Goal: Obtain resource: Obtain resource

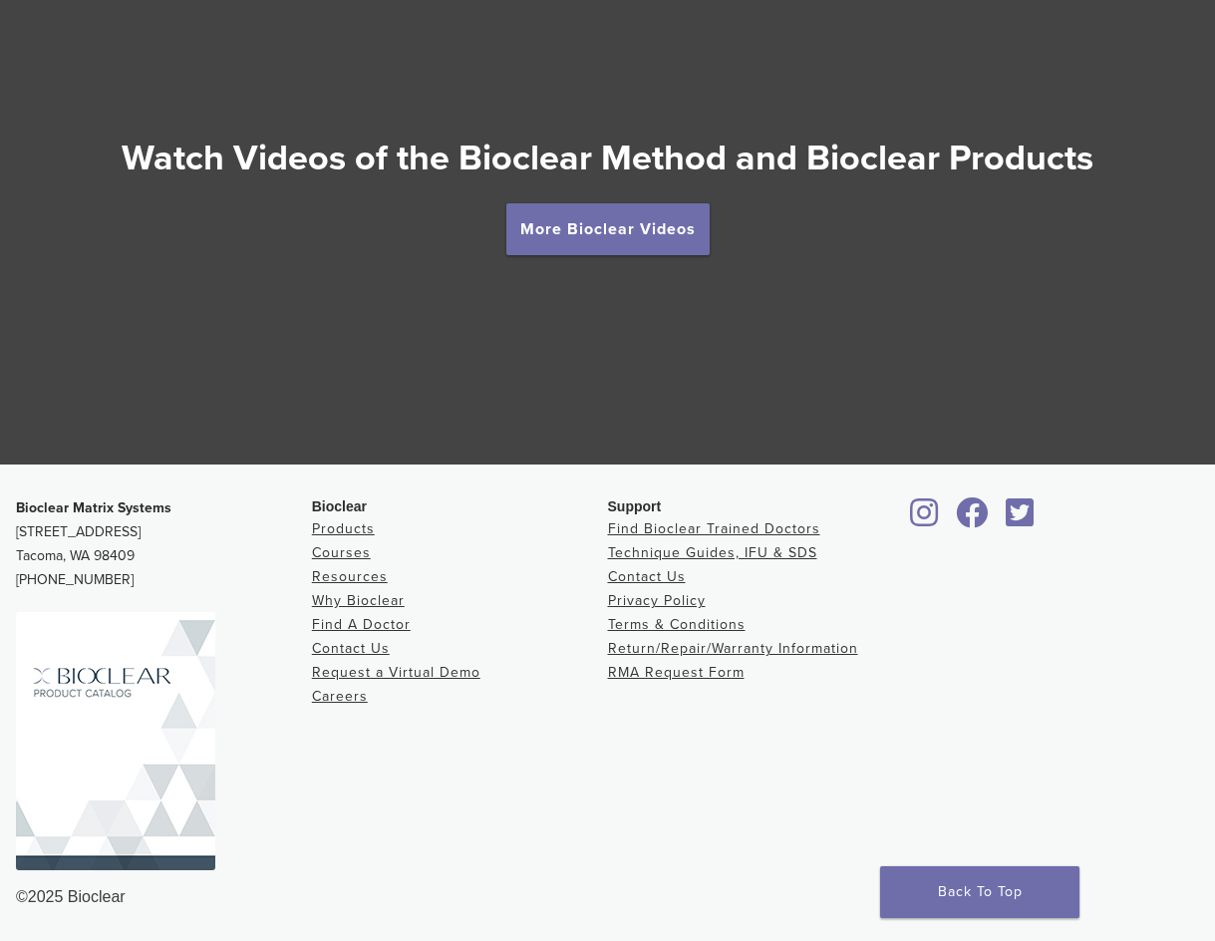
scroll to position [3603, 0]
click at [634, 231] on link "More Bioclear Videos" at bounding box center [607, 229] width 203 height 52
click at [605, 231] on link "More Bioclear Videos" at bounding box center [607, 229] width 203 height 52
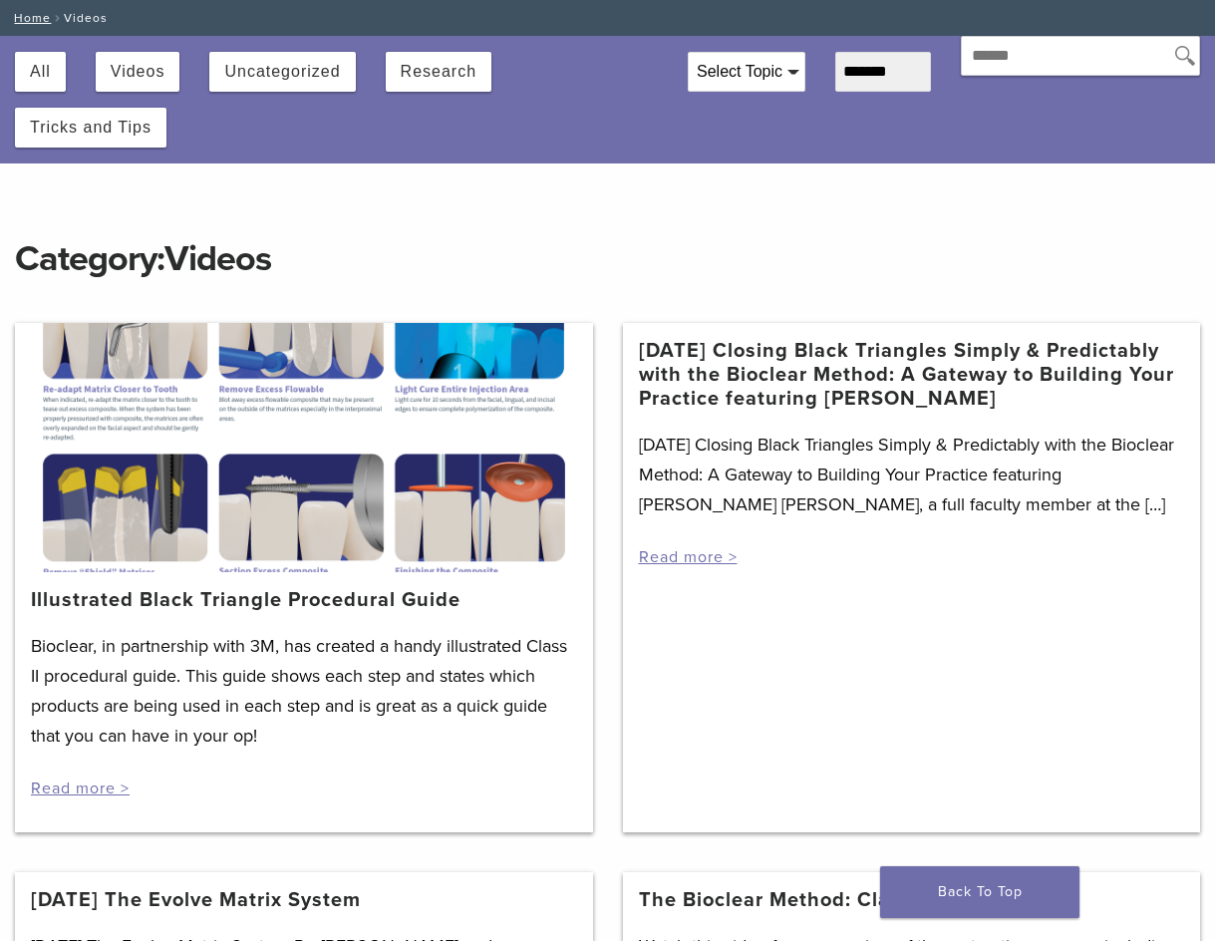
scroll to position [100, 0]
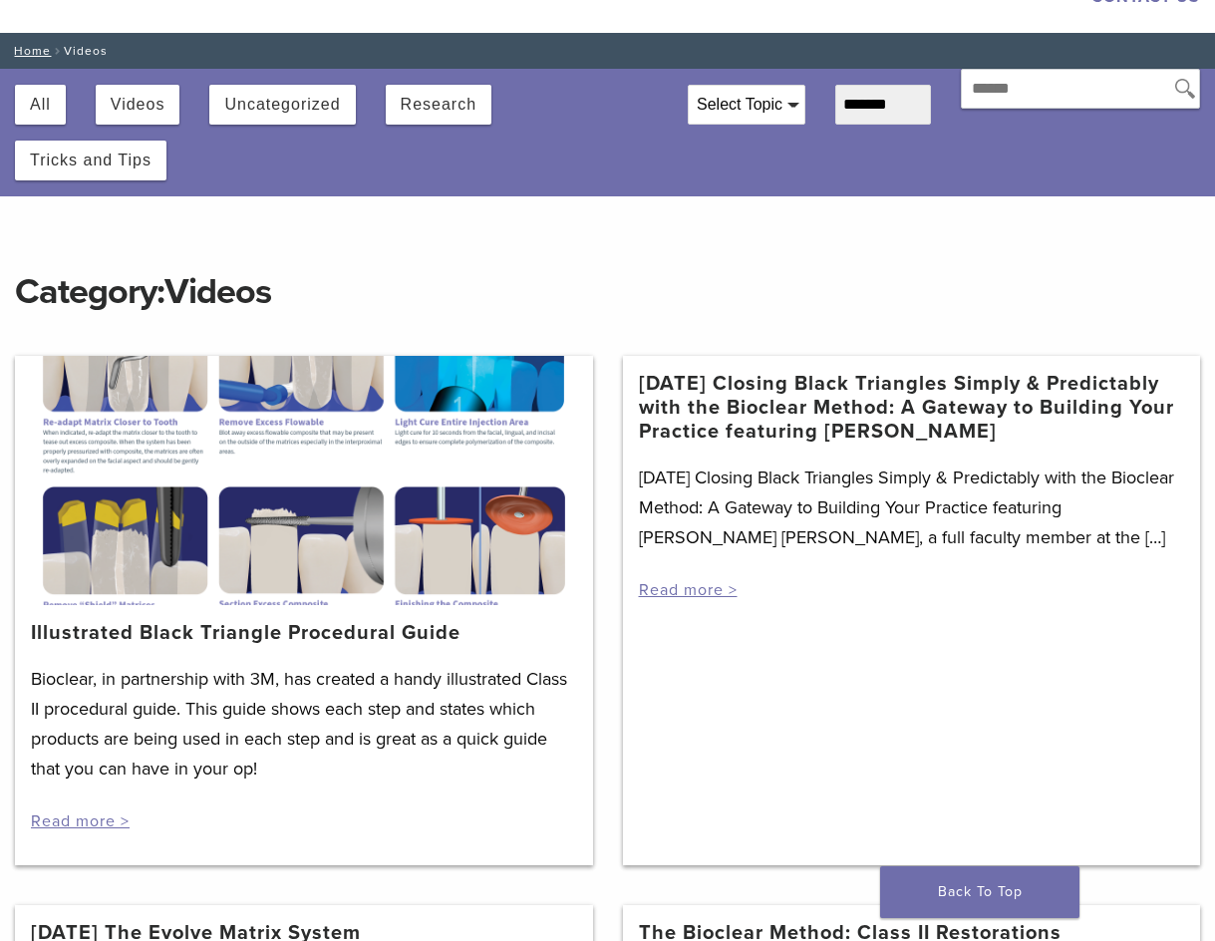
click at [333, 565] on div at bounding box center [304, 480] width 578 height 249
click at [268, 627] on link "Illustrated Black Triangle Procedural Guide" at bounding box center [245, 633] width 429 height 24
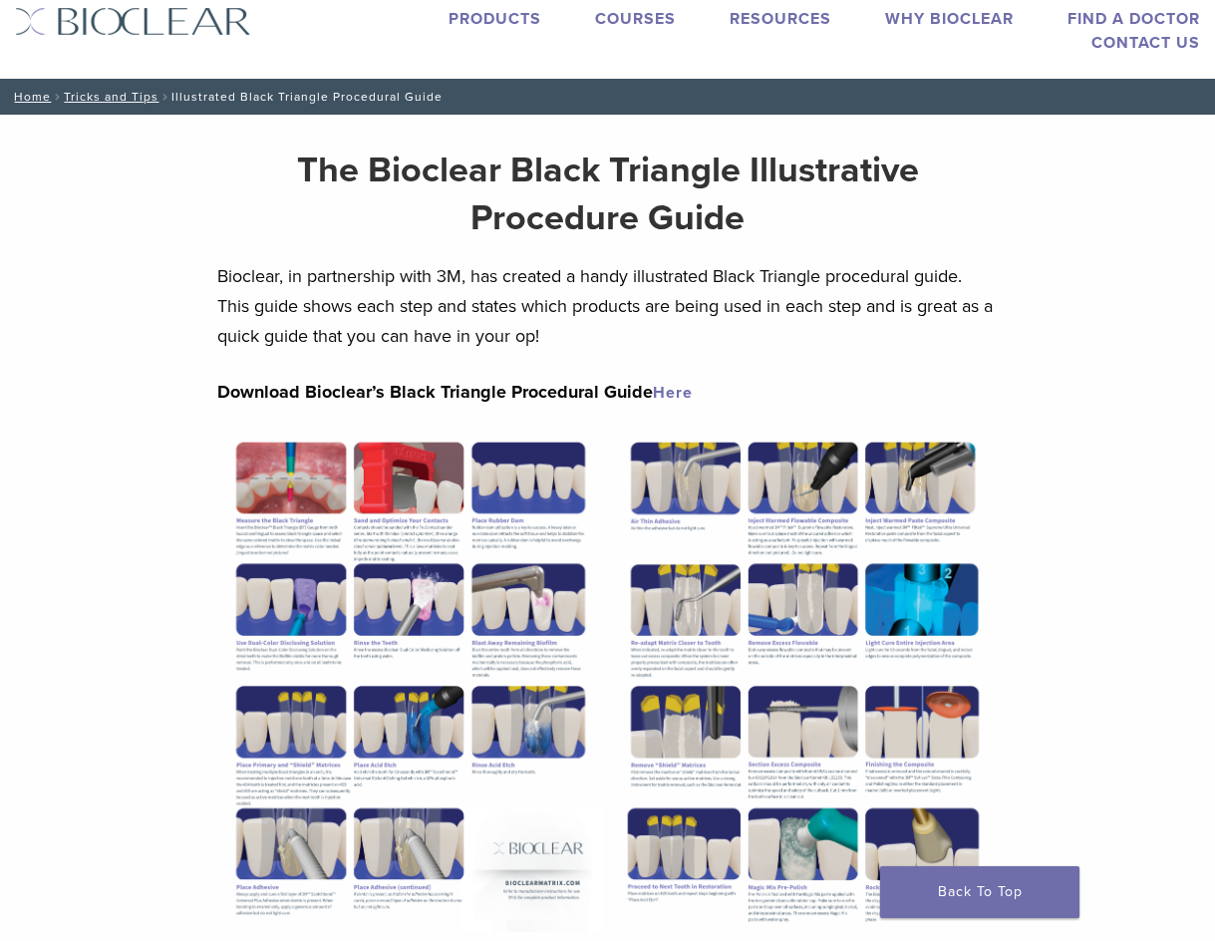
scroll to position [100, 0]
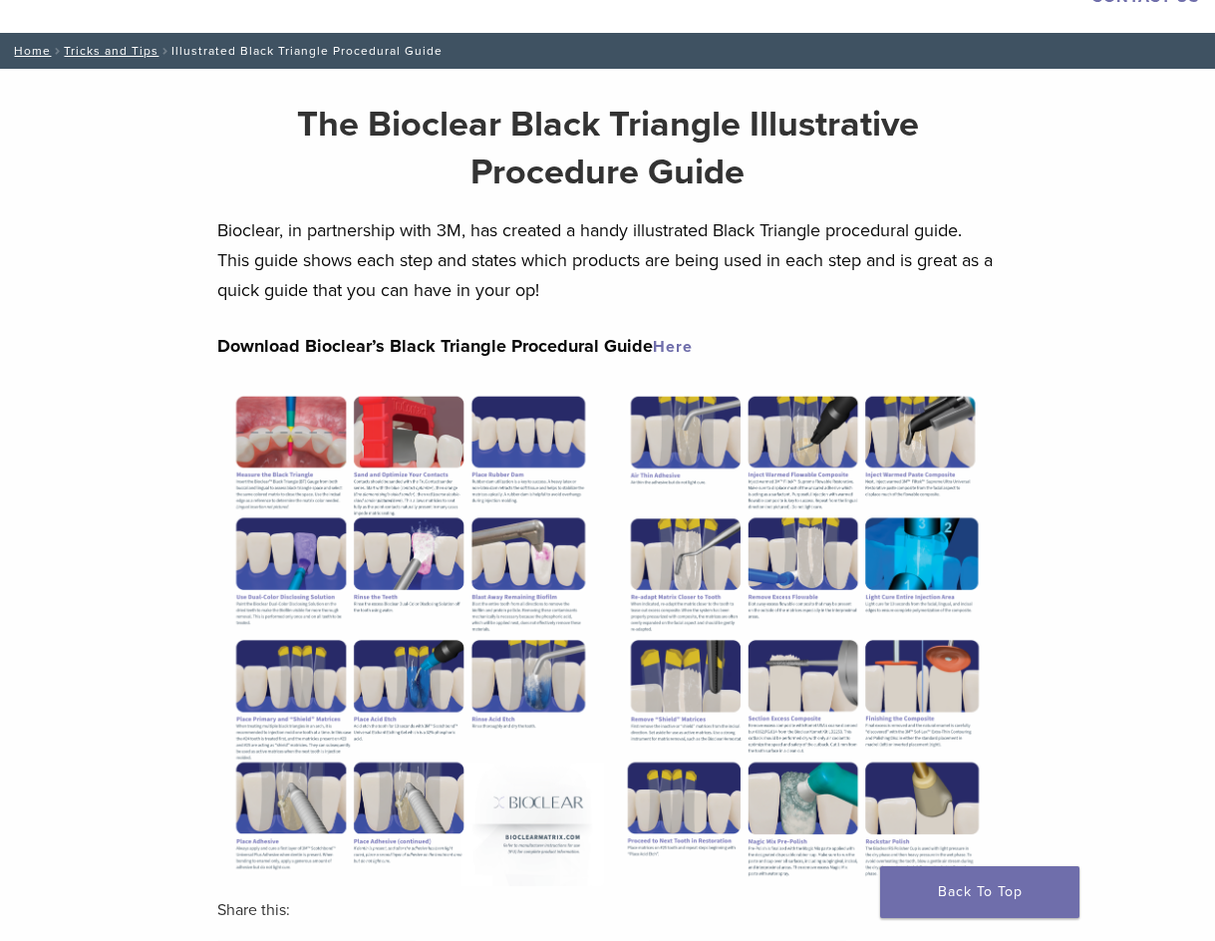
click at [344, 508] on img at bounding box center [410, 635] width 386 height 499
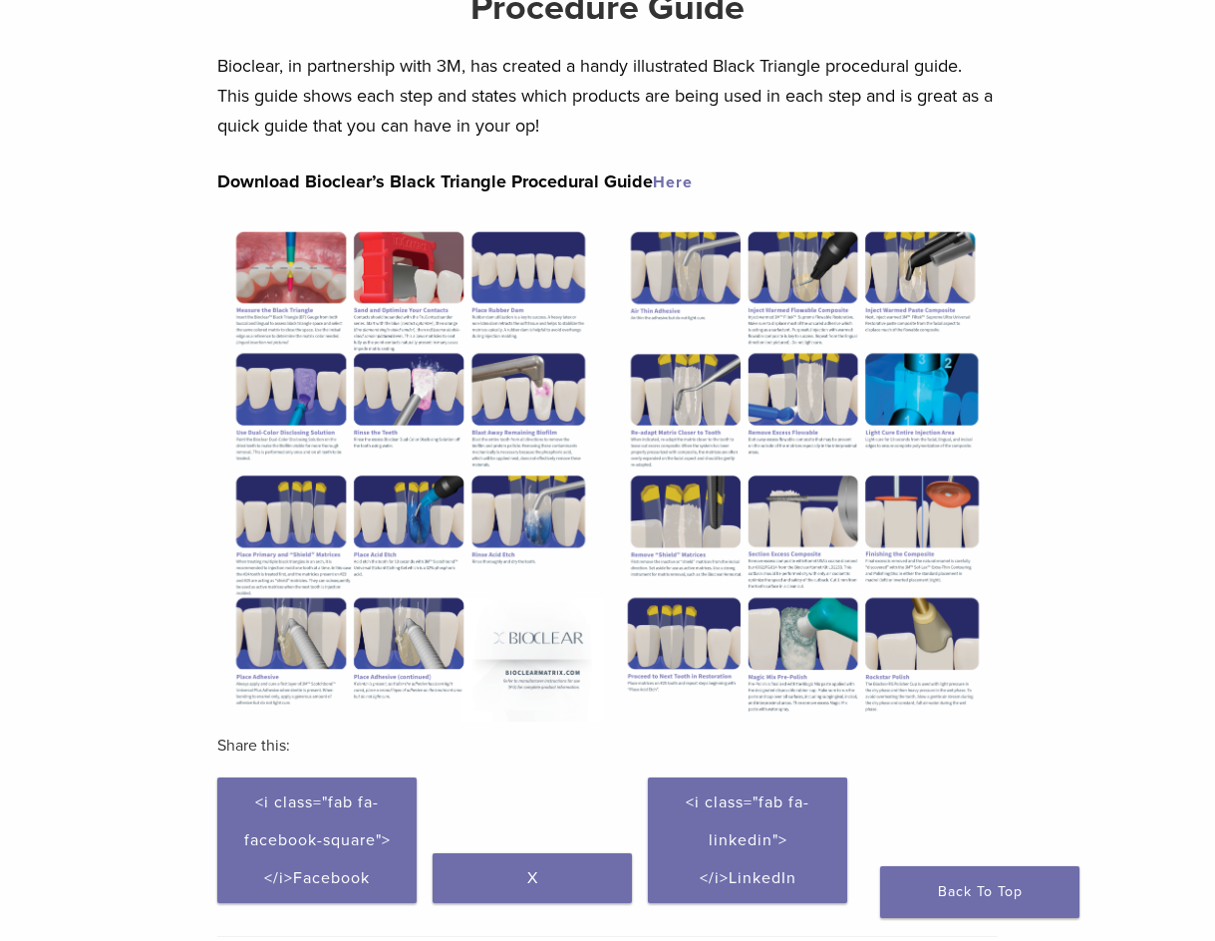
scroll to position [299, 0]
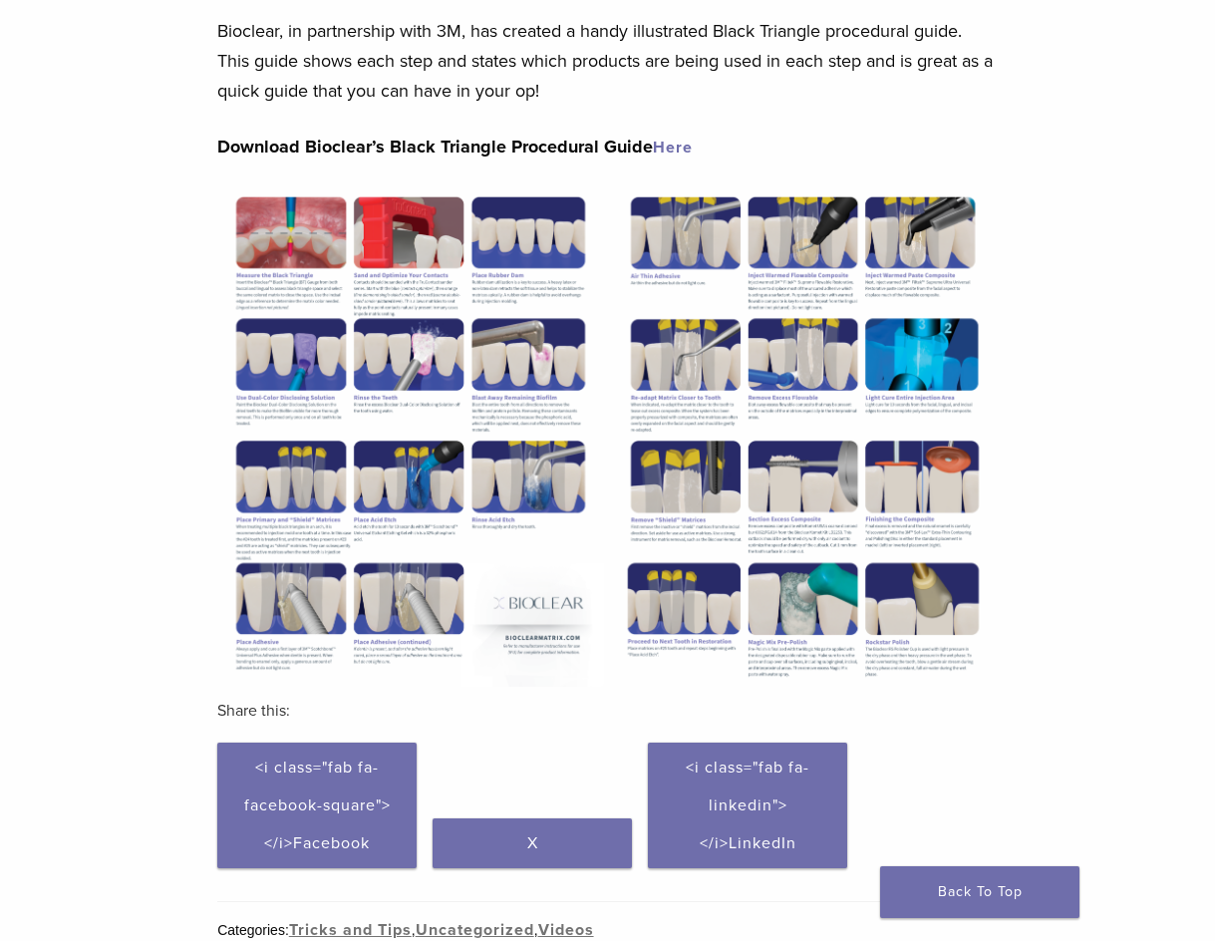
click at [669, 147] on link "Here" at bounding box center [673, 148] width 40 height 20
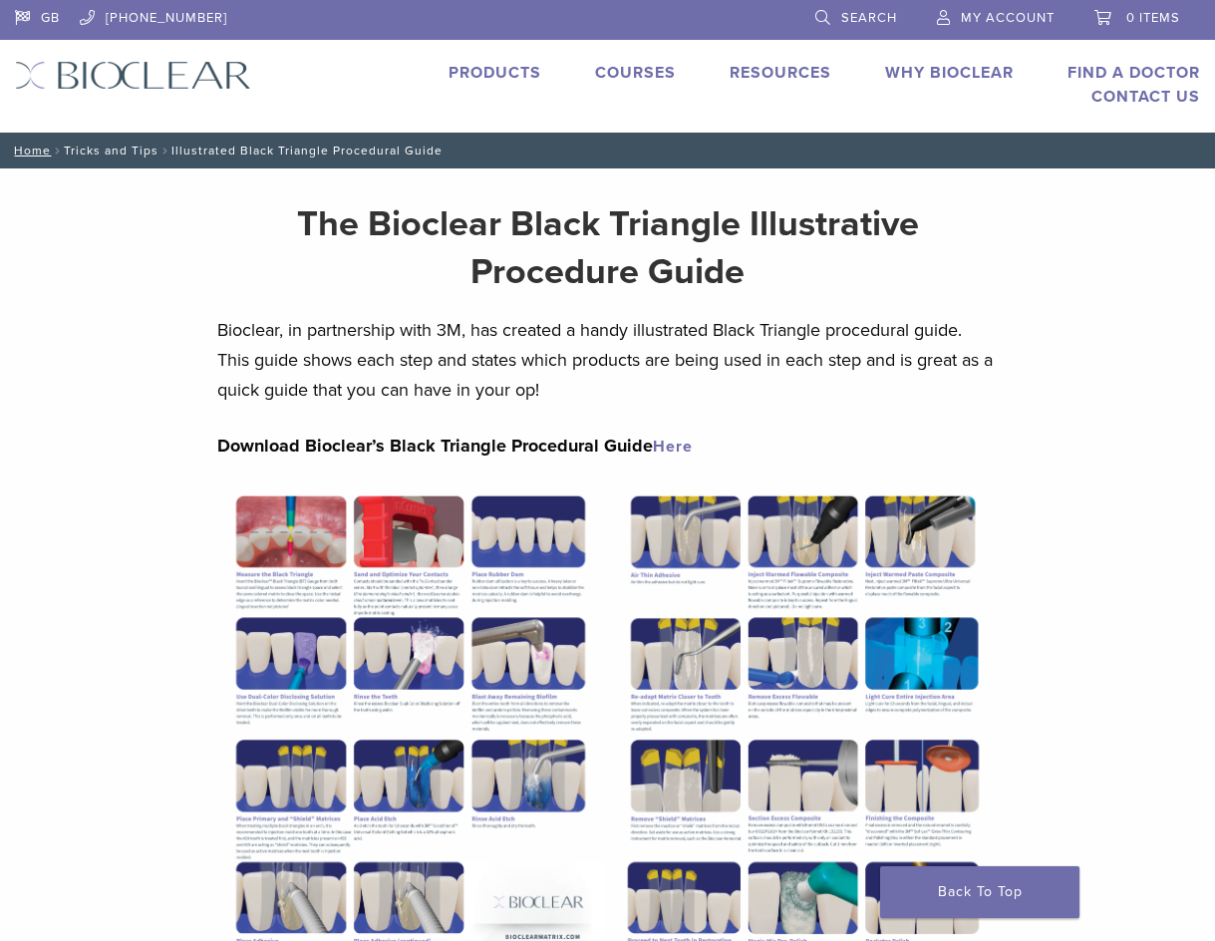
click at [125, 155] on link "Tricks and Tips" at bounding box center [111, 150] width 95 height 14
click at [779, 91] on link "Technique Guides, IFU, & SDS" at bounding box center [867, 107] width 266 height 44
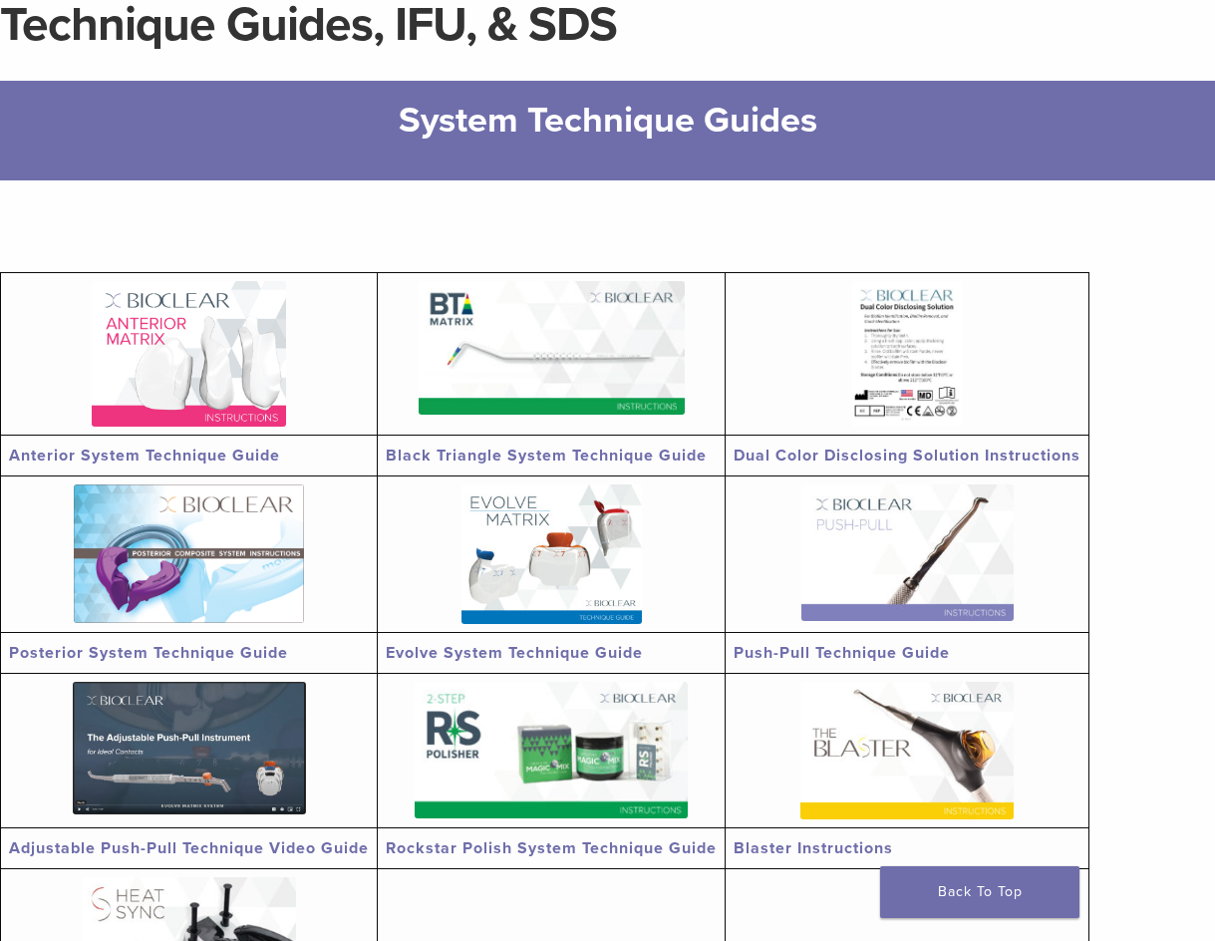
scroll to position [299, 0]
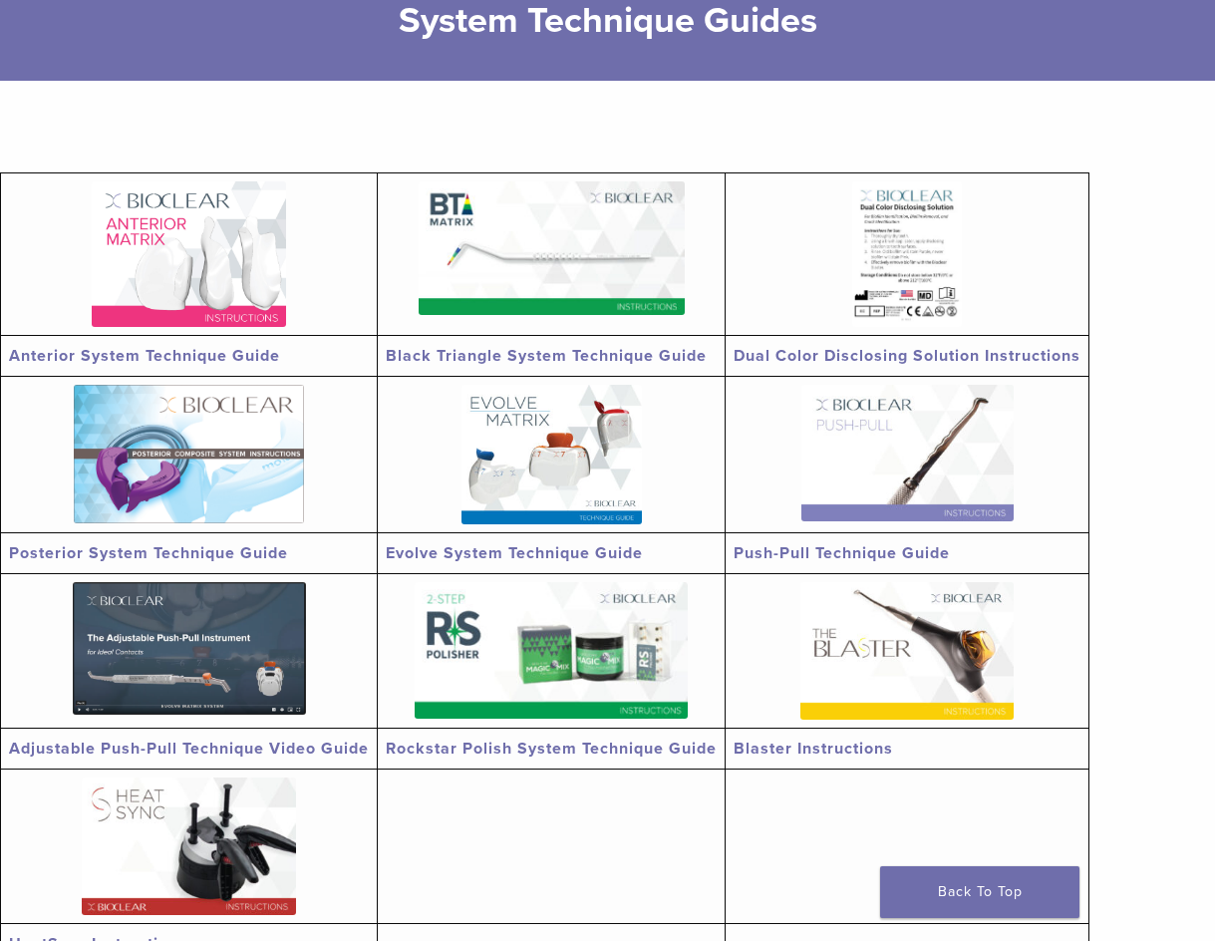
click at [209, 256] on img at bounding box center [189, 253] width 194 height 145
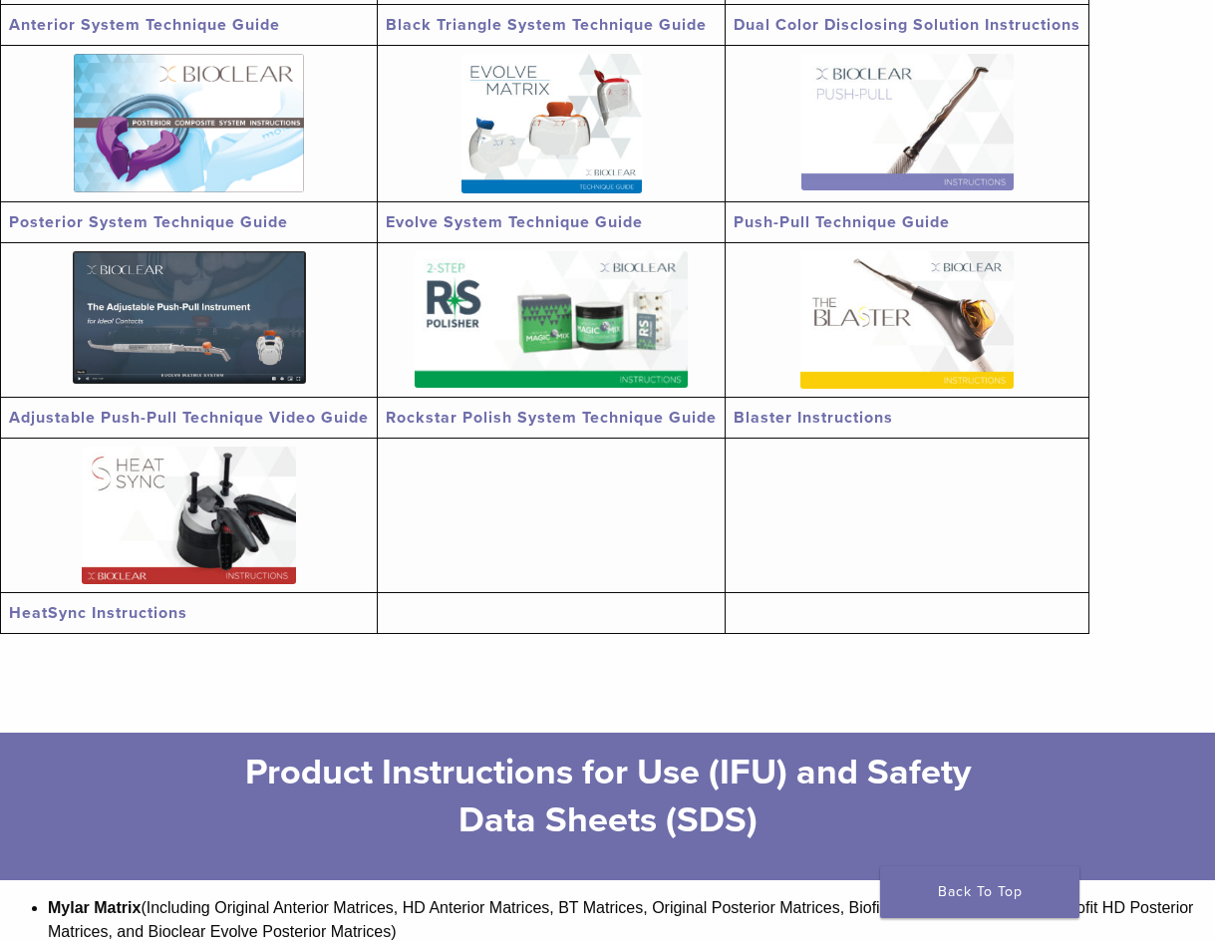
scroll to position [598, 0]
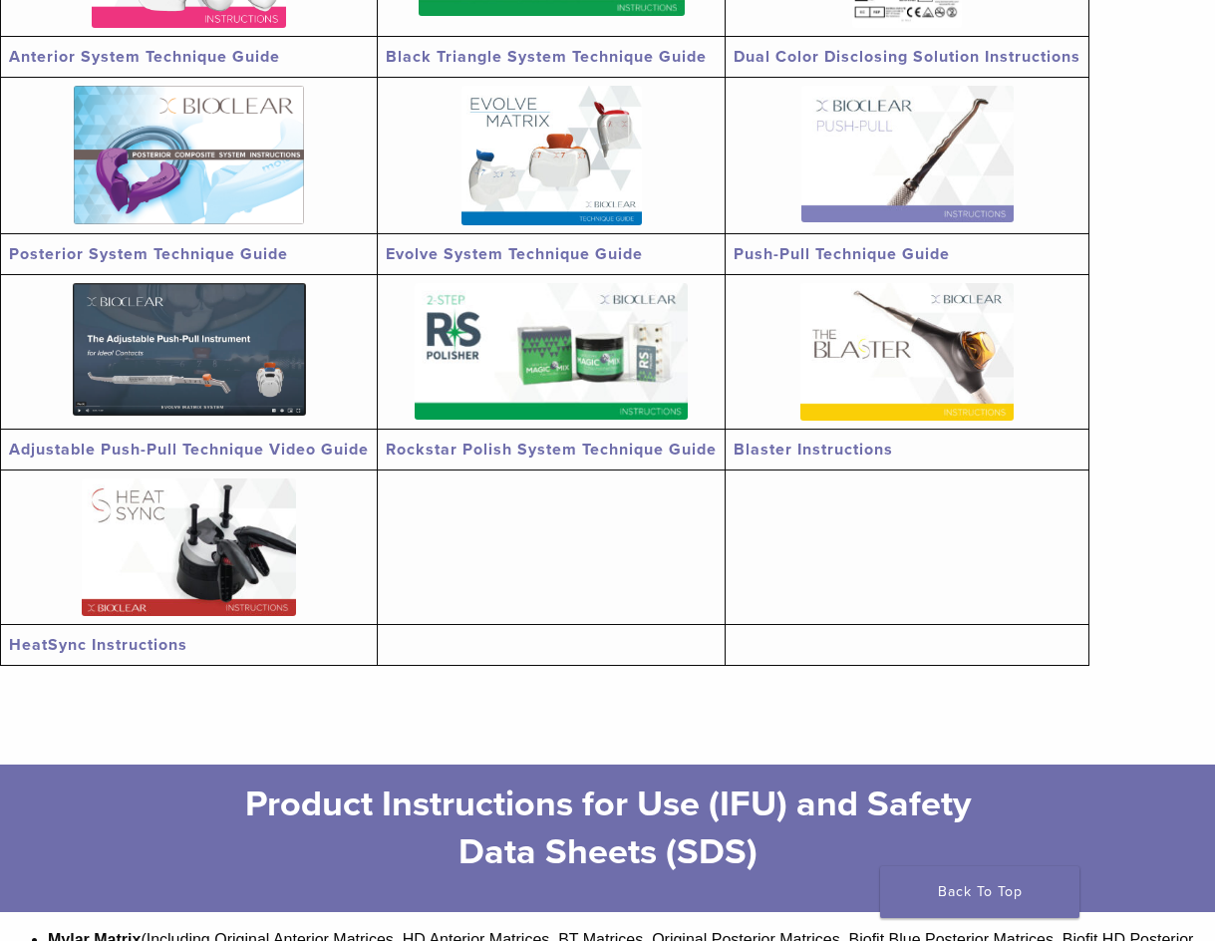
click at [981, 348] on img at bounding box center [906, 352] width 213 height 138
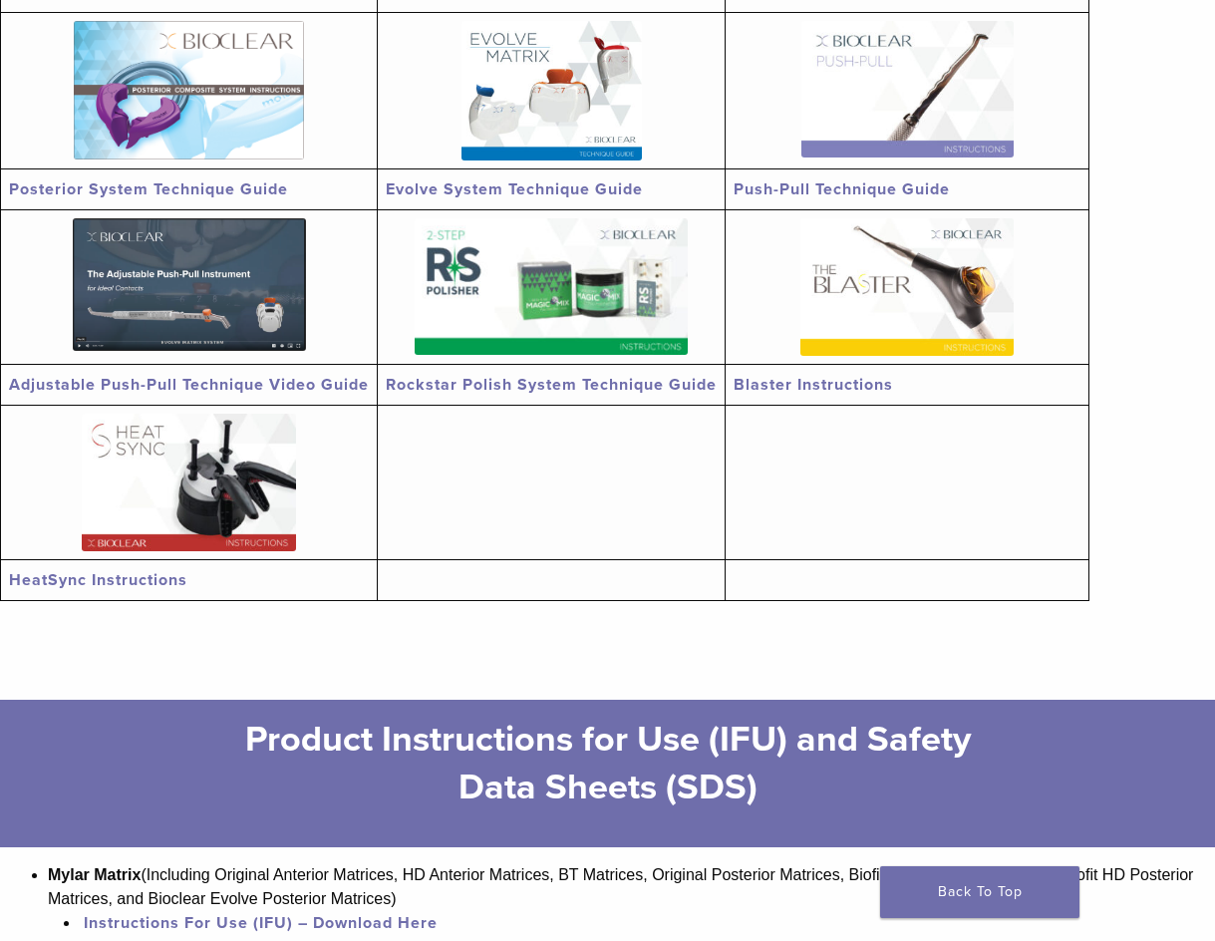
scroll to position [698, 0]
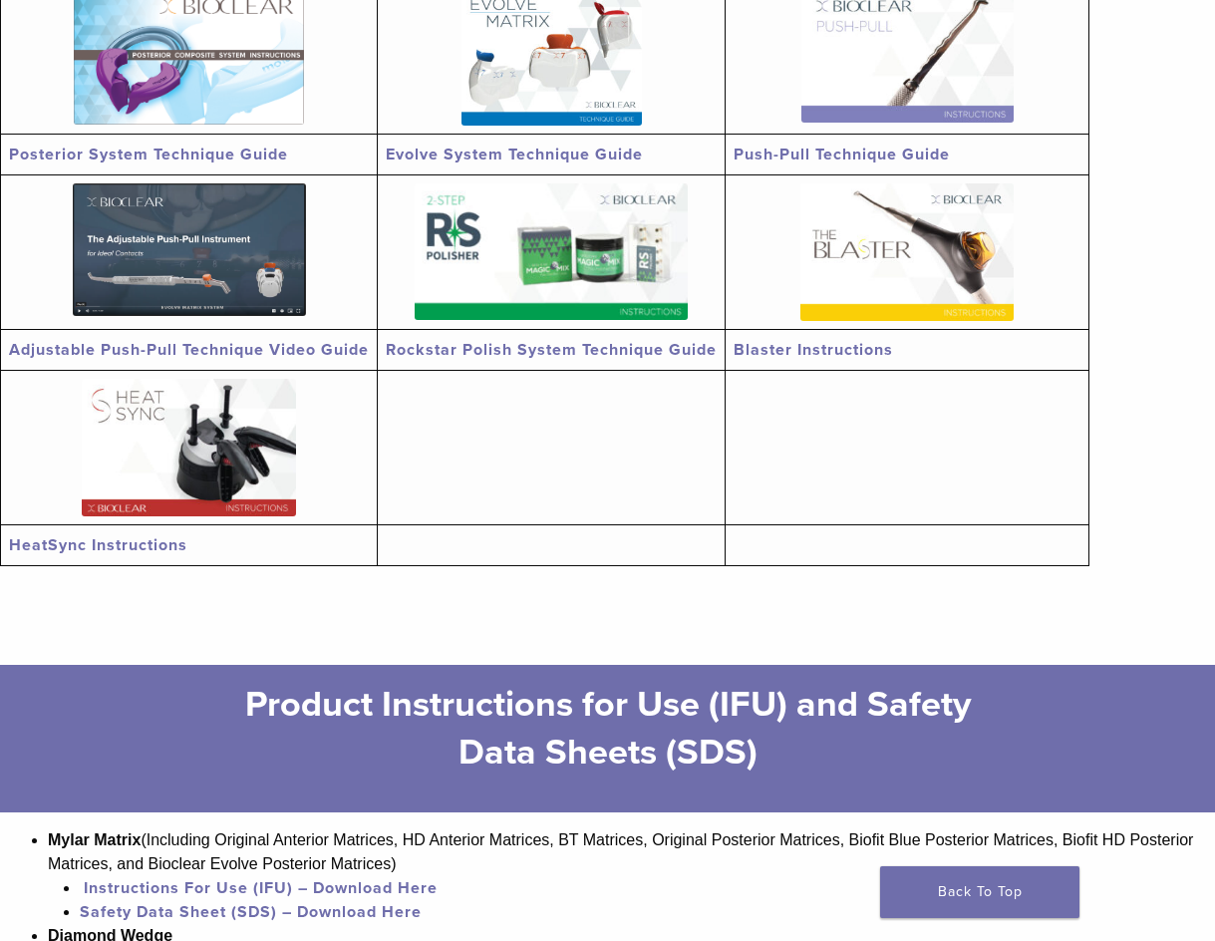
click at [245, 281] on img at bounding box center [189, 249] width 233 height 133
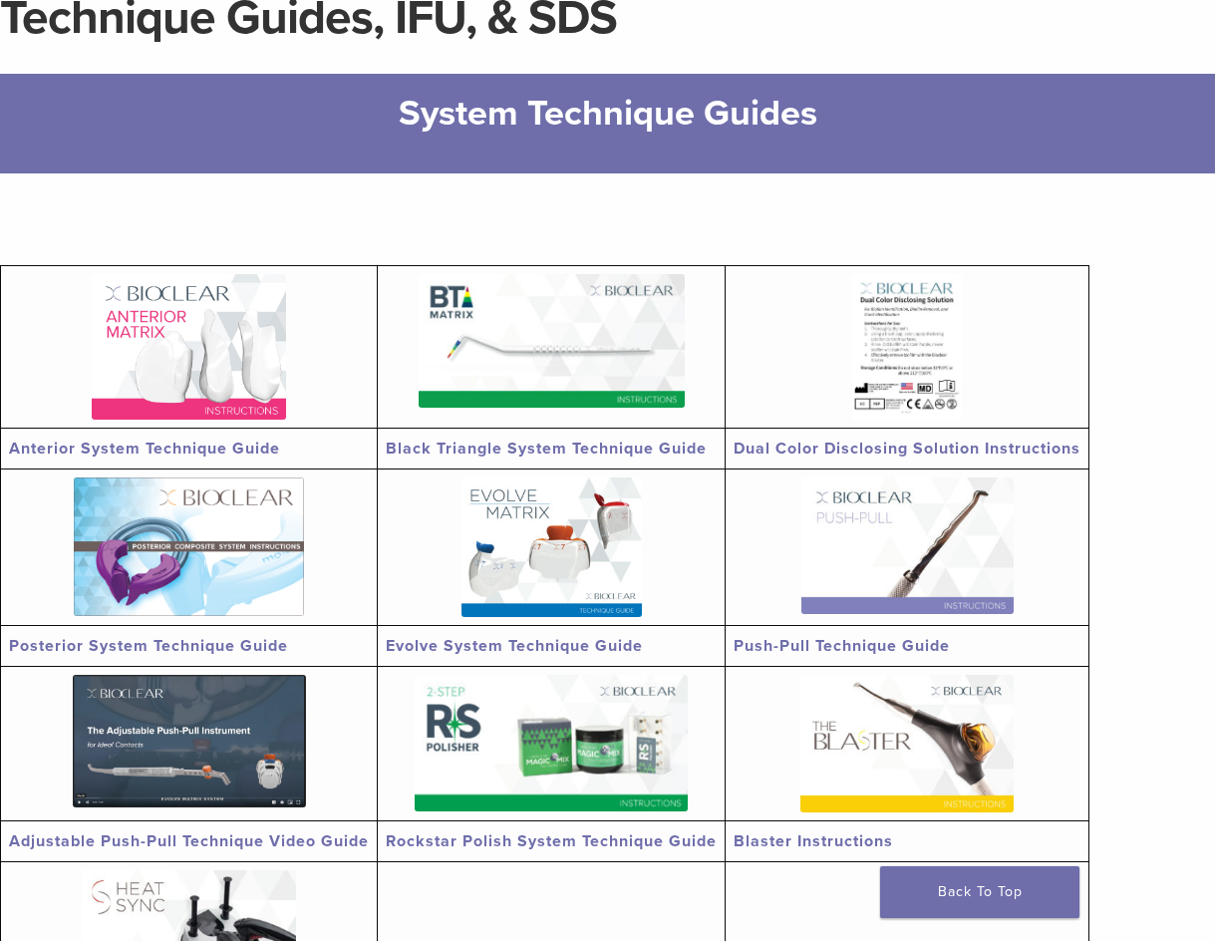
scroll to position [199, 0]
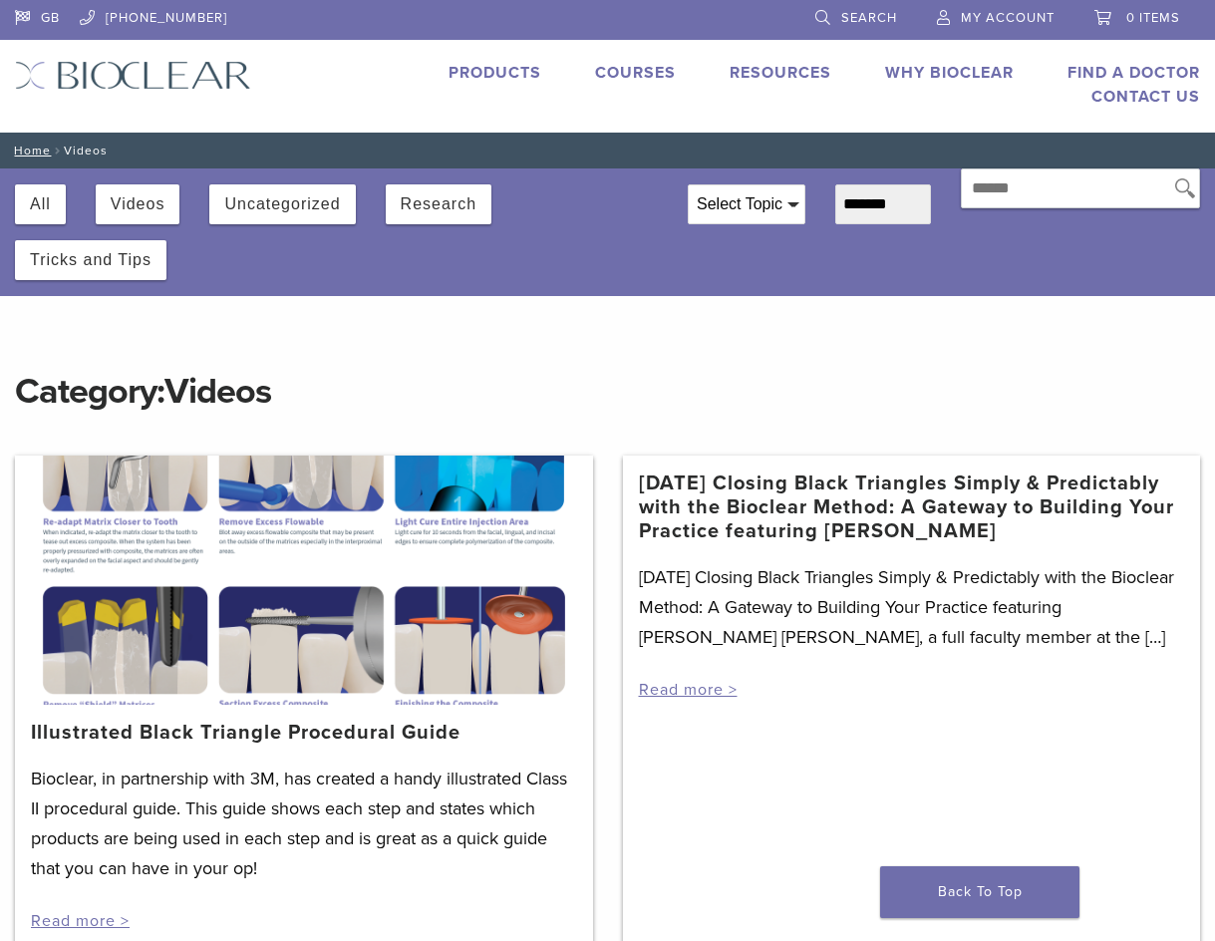
scroll to position [100, 0]
